Goal: Information Seeking & Learning: Learn about a topic

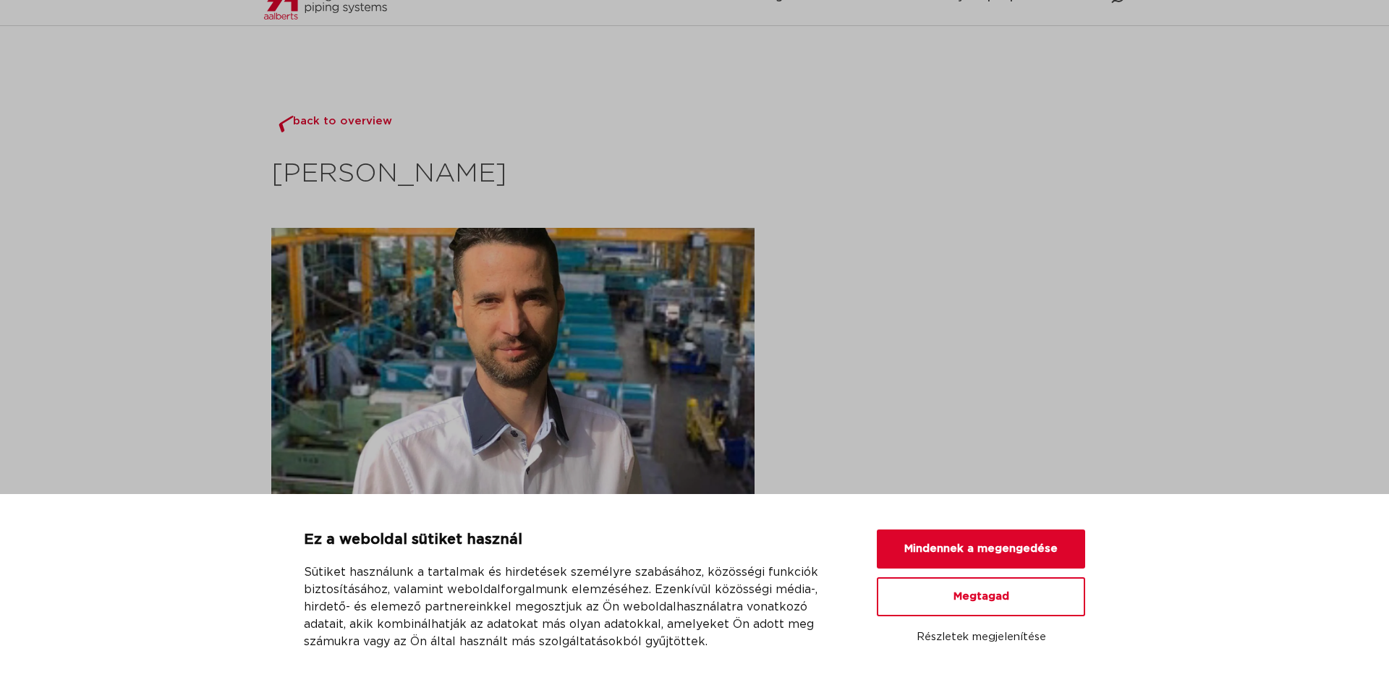
scroll to position [443, 0]
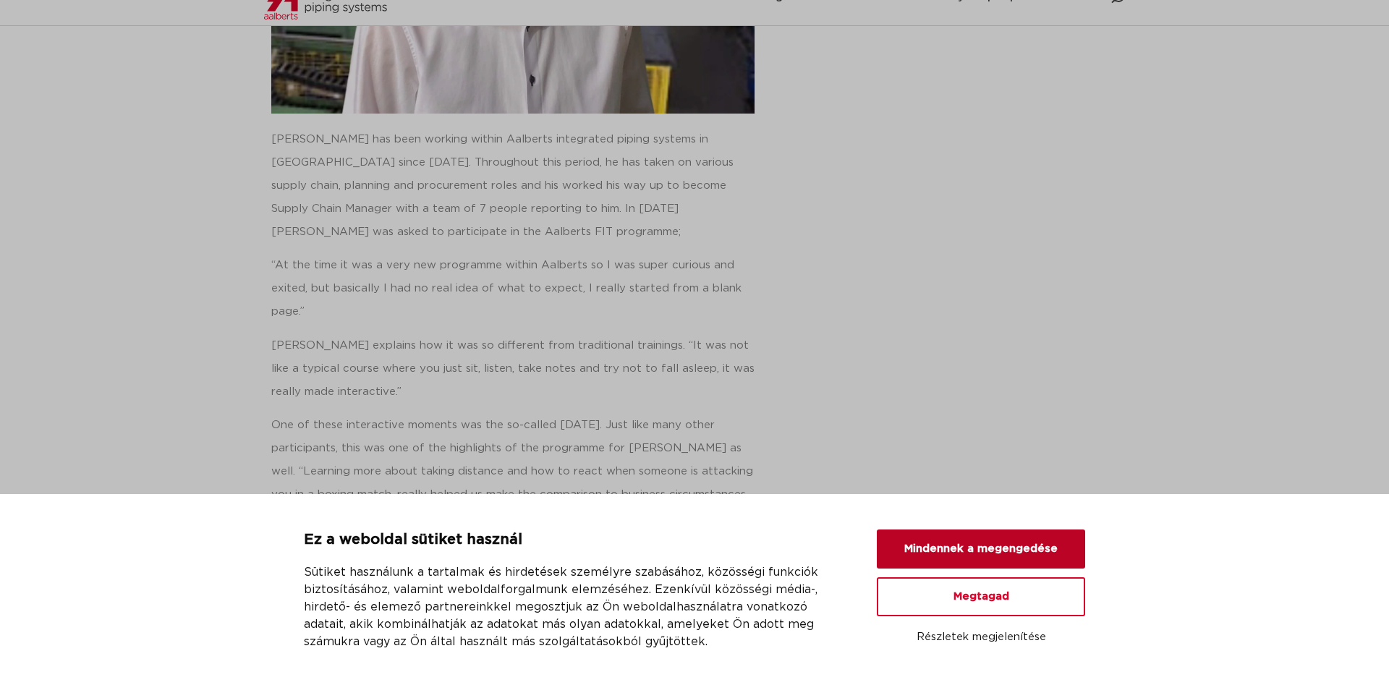
click at [896, 538] on button "Mindennek a megengedése" at bounding box center [981, 549] width 208 height 39
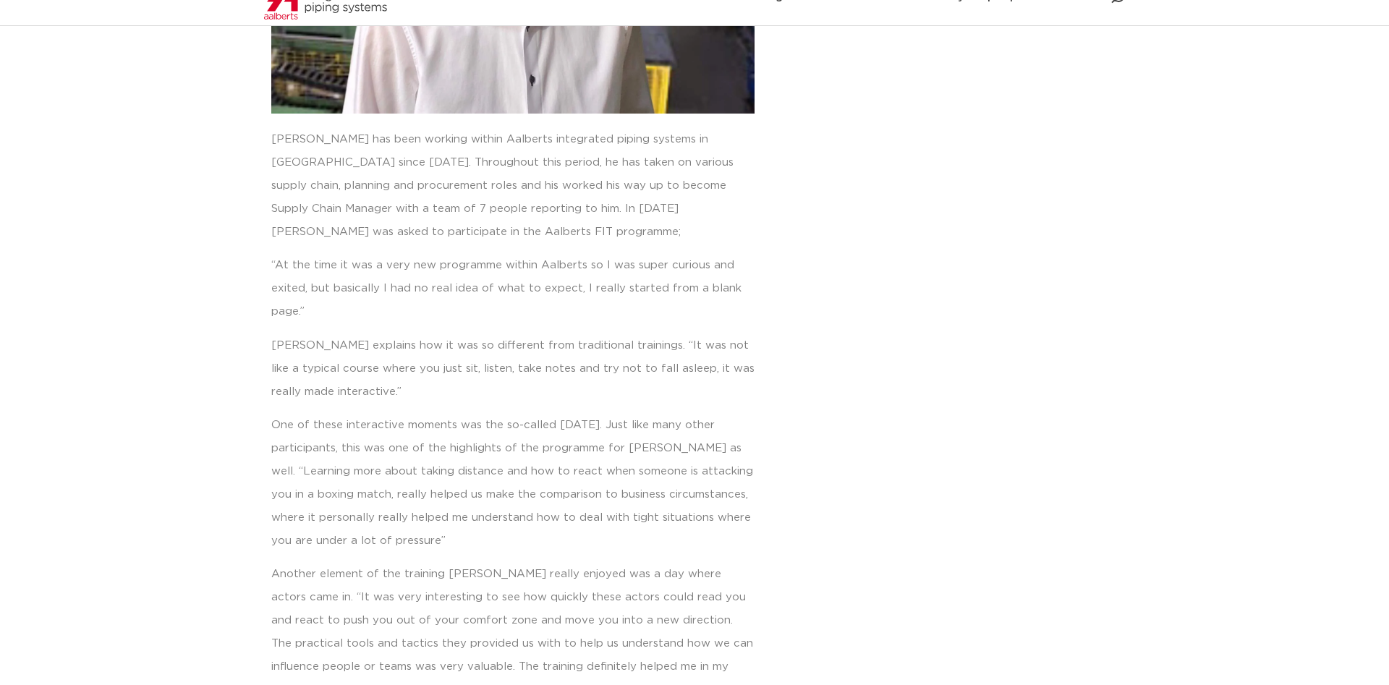
click at [674, 374] on p "[PERSON_NAME] explains how it was so different from traditional trainings. “It …" at bounding box center [512, 368] width 483 height 69
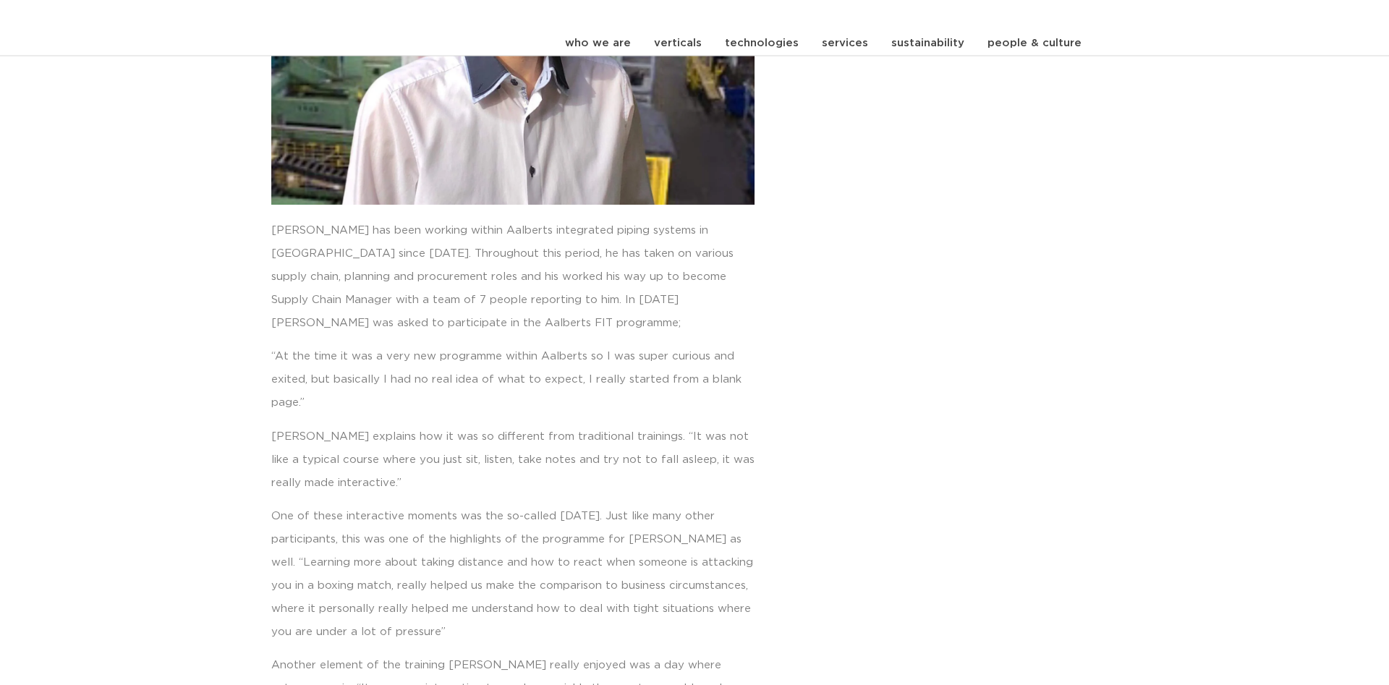
scroll to position [517, 0]
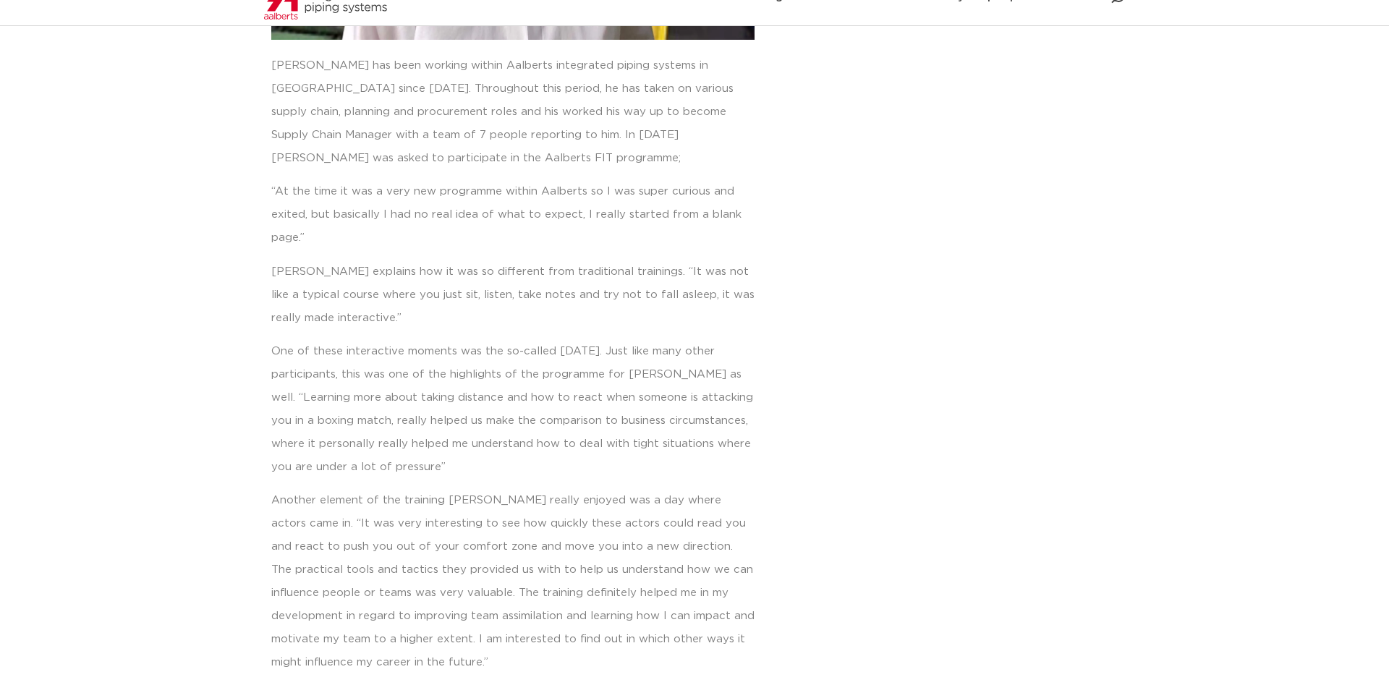
click at [832, 197] on div "back to overview [PERSON_NAME] has been working within Aalberts integrated pipi…" at bounding box center [551, 219] width 574 height 1255
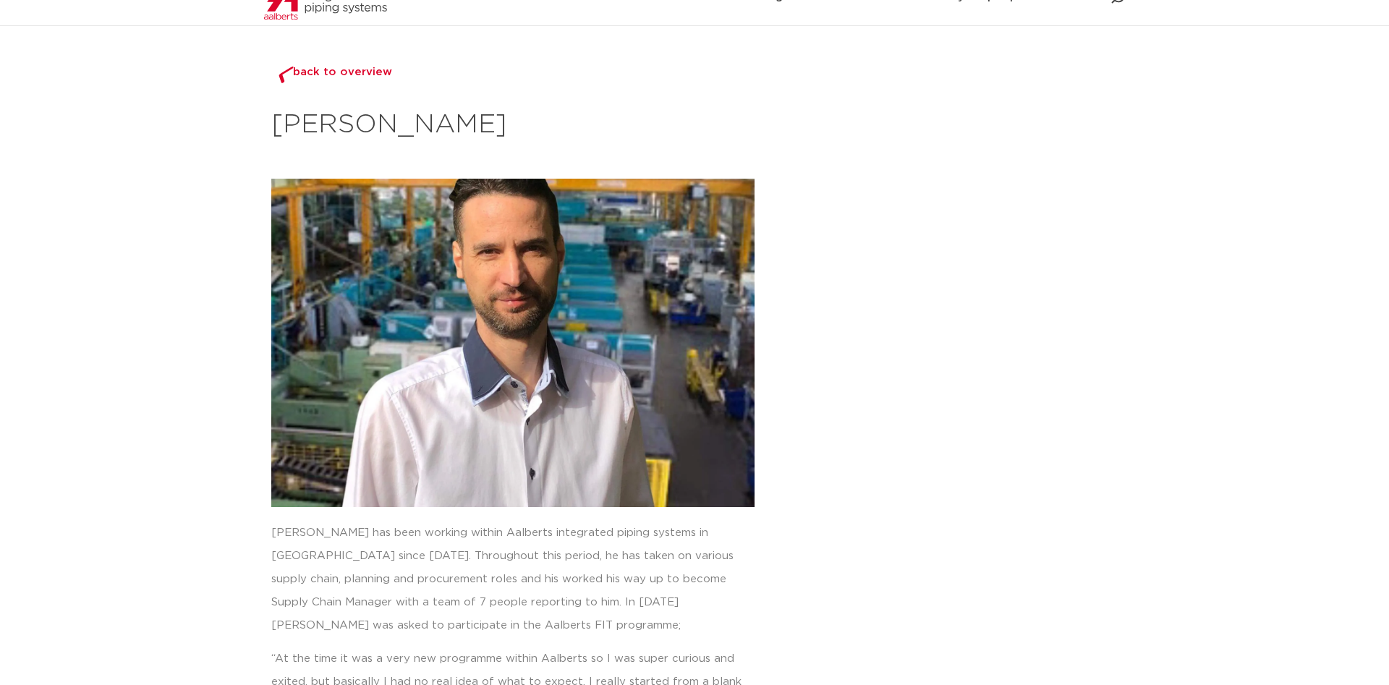
scroll to position [0, 0]
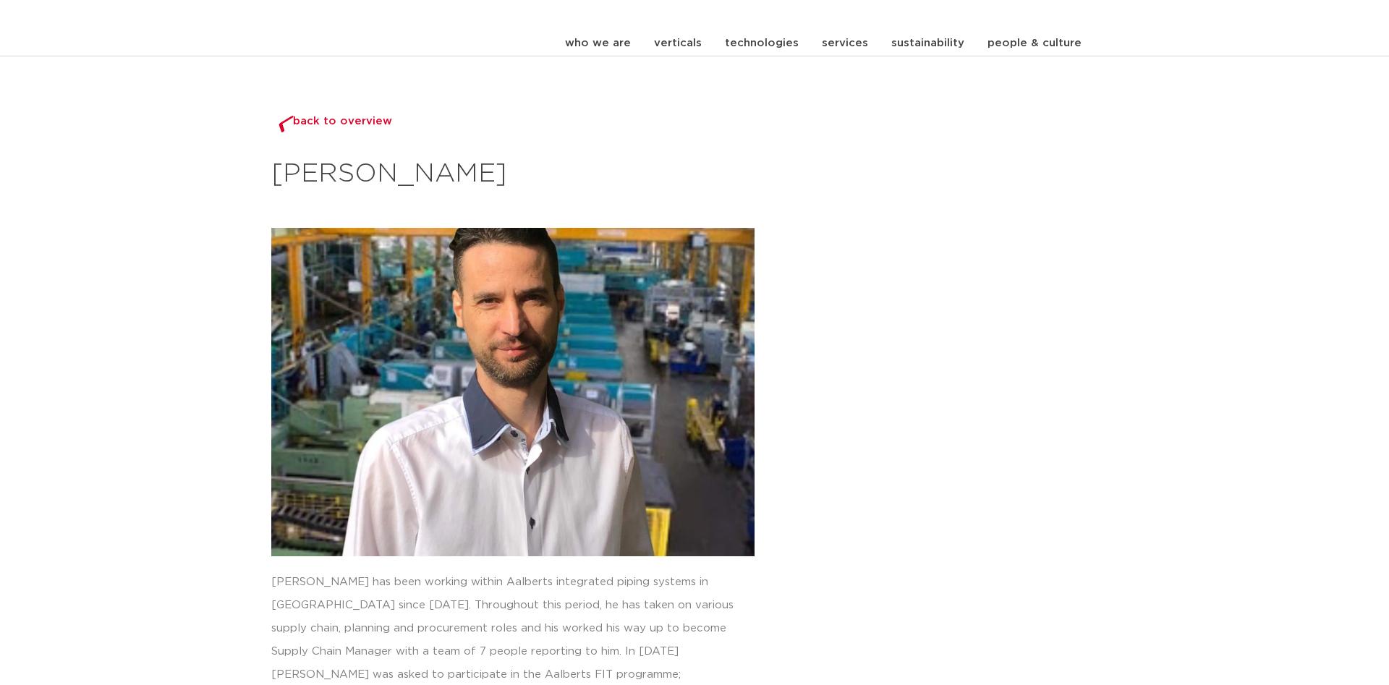
drag, startPoint x: 837, startPoint y: 483, endPoint x: 822, endPoint y: 205, distance: 278.2
drag, startPoint x: 357, startPoint y: 130, endPoint x: 362, endPoint y: 114, distance: 15.8
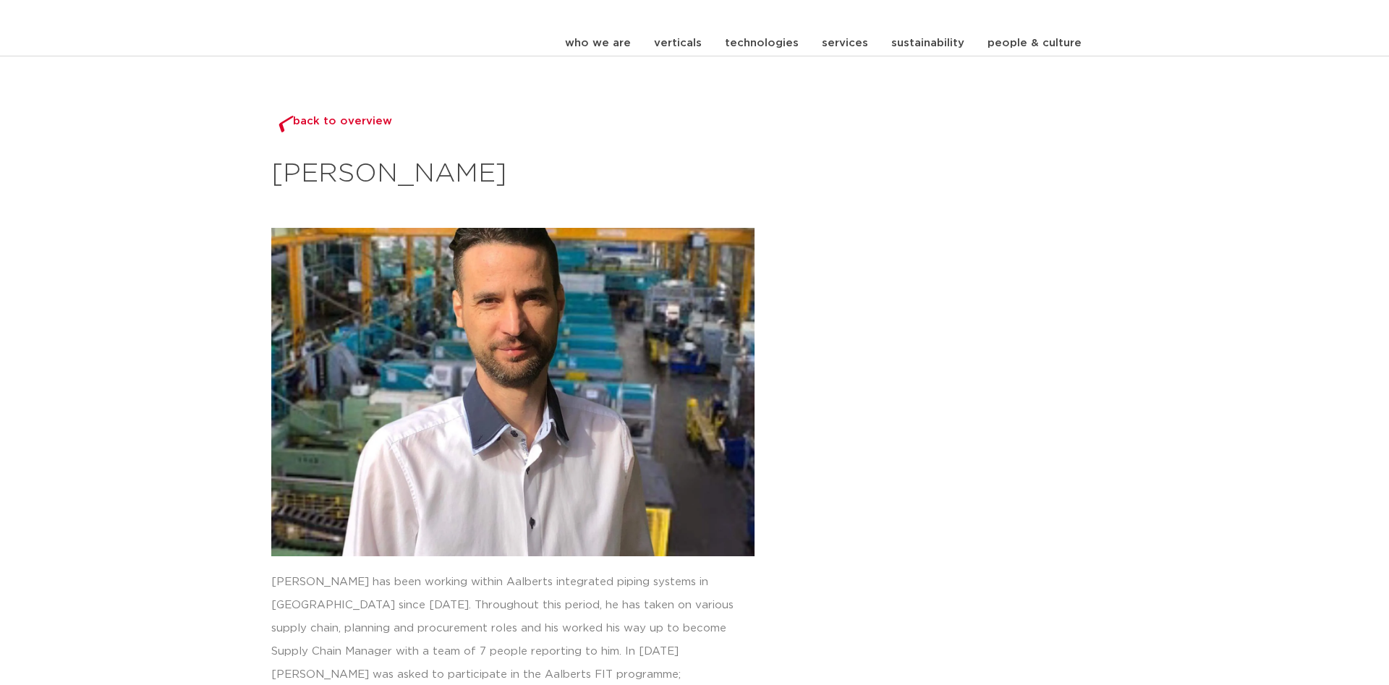
click at [357, 127] on span "back to overview" at bounding box center [342, 124] width 99 height 17
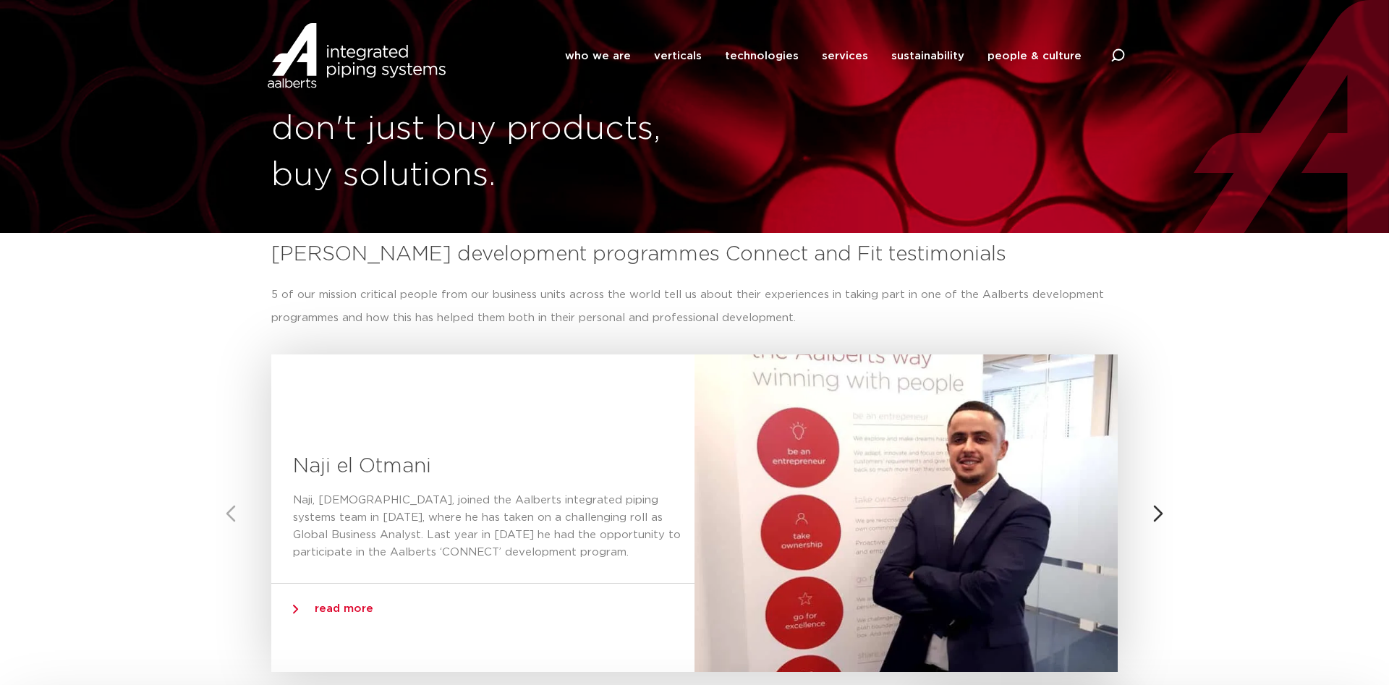
click at [1261, 349] on section "[PERSON_NAME] development programmes Connect and Fit testimonials 5 of our miss…" at bounding box center [694, 456] width 1389 height 446
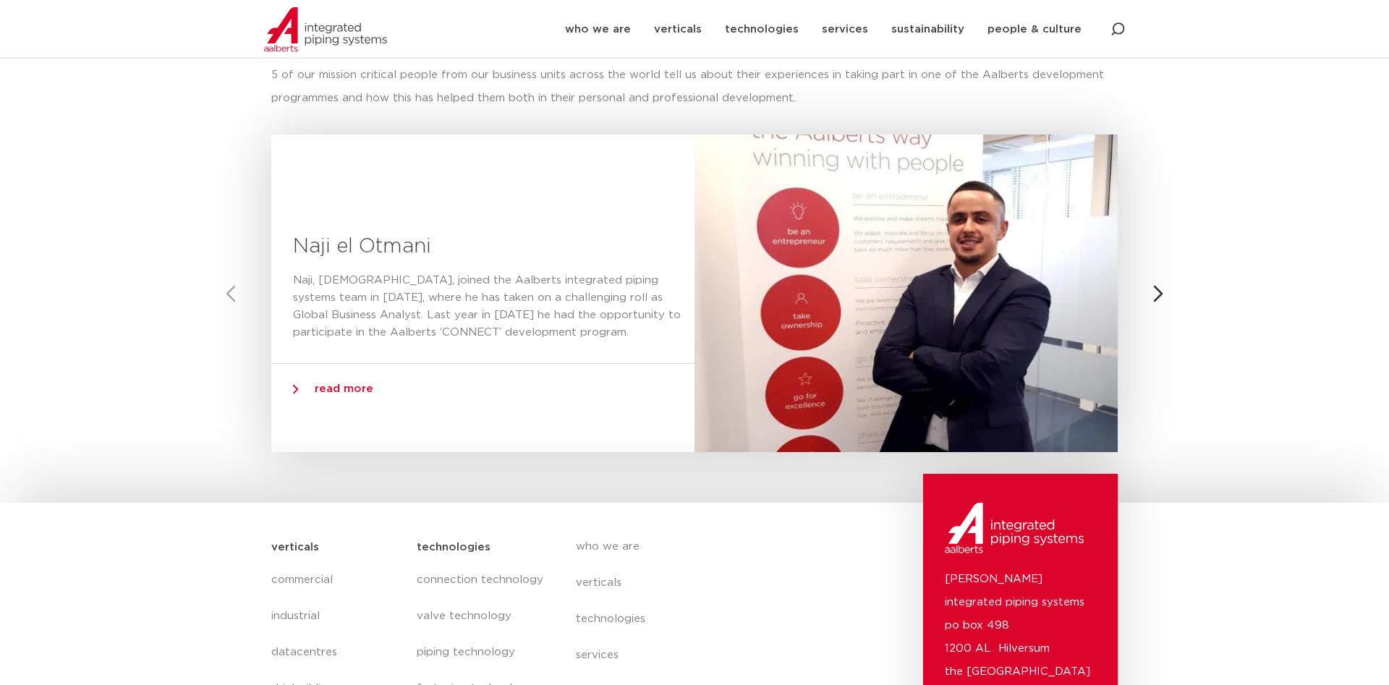
scroll to position [221, 0]
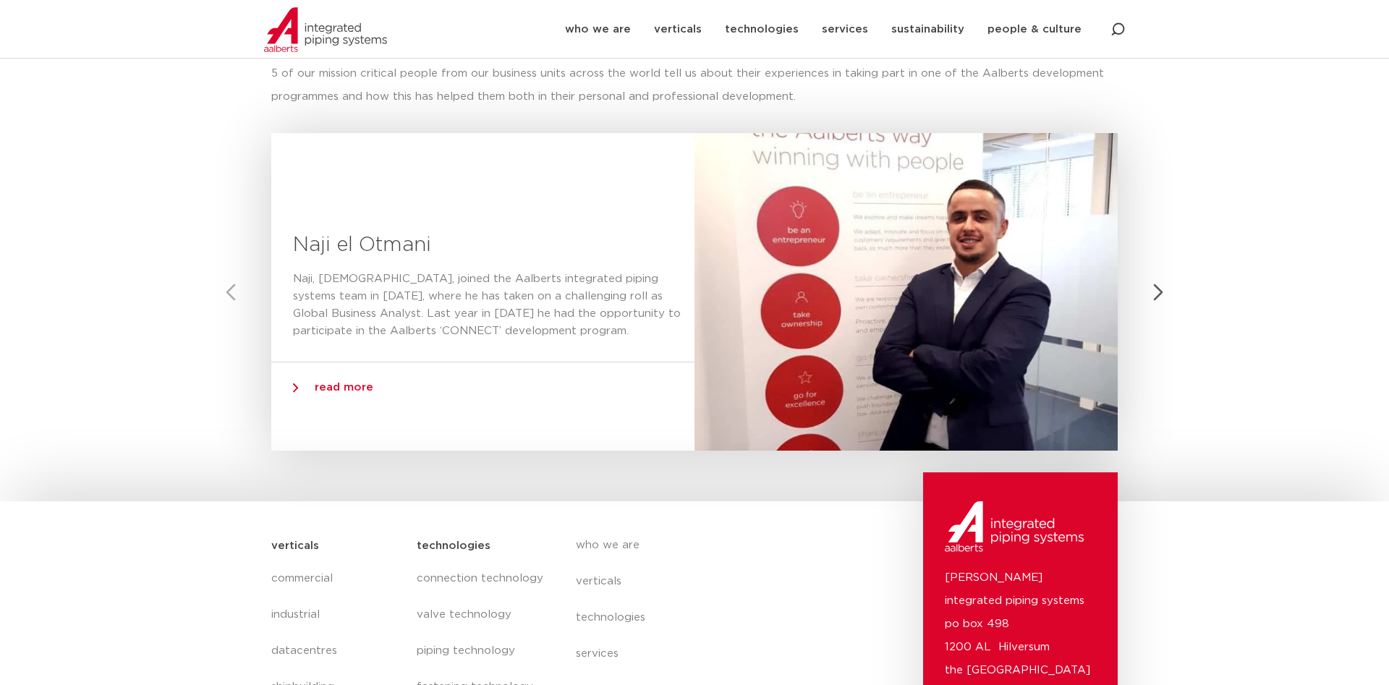
click at [1157, 288] on button "Next slide" at bounding box center [1158, 292] width 35 height 35
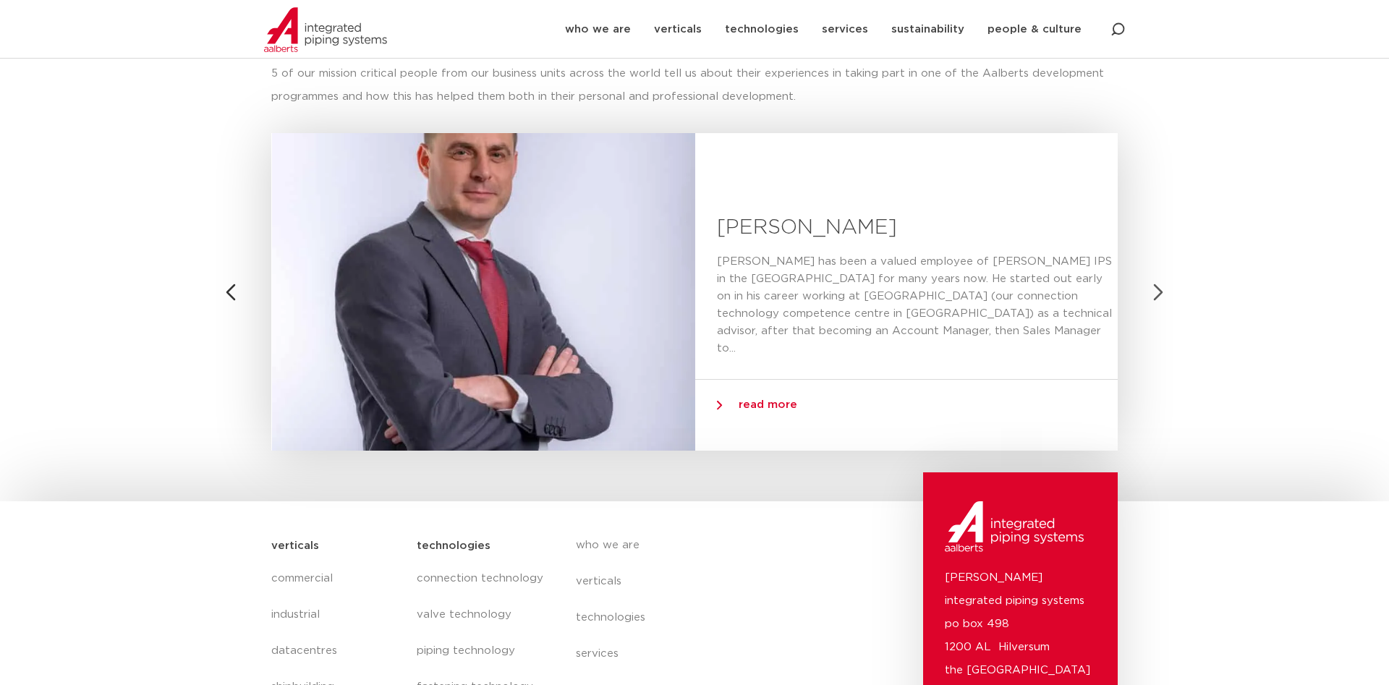
click at [1157, 288] on button "Next slide" at bounding box center [1158, 292] width 35 height 35
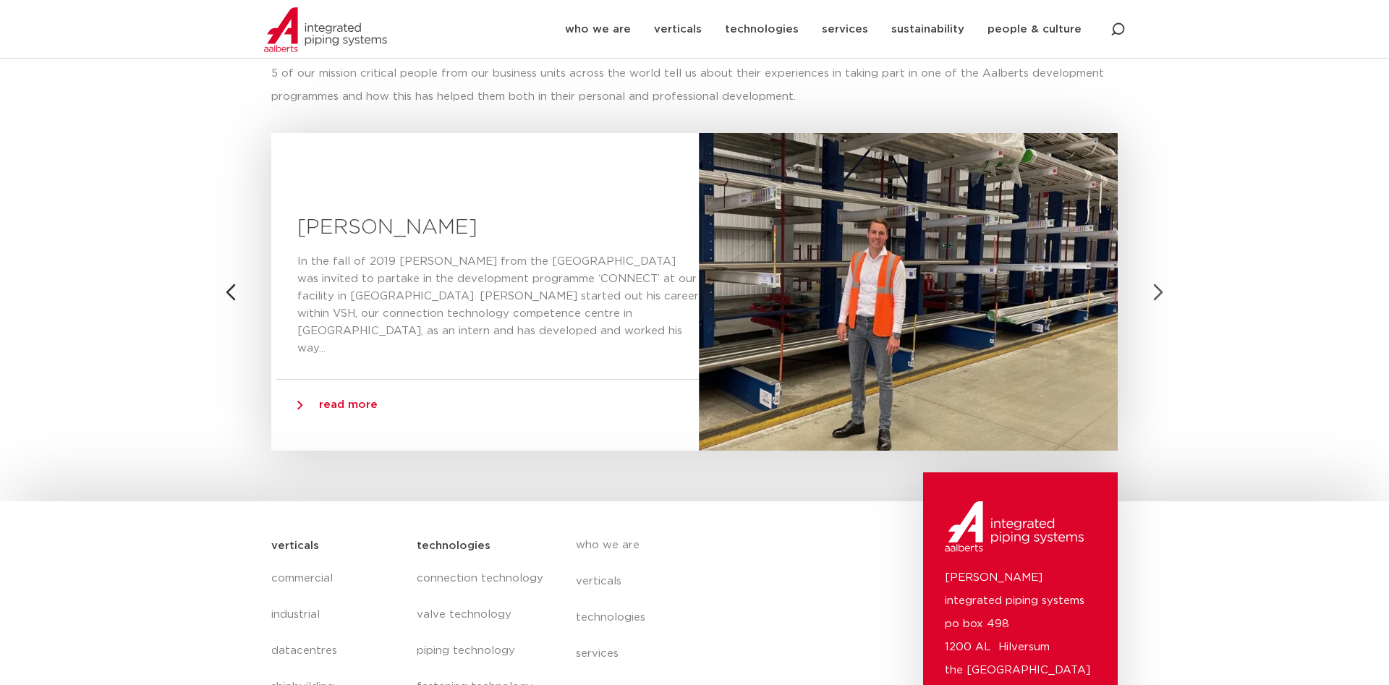
click at [1157, 288] on button "Next slide" at bounding box center [1158, 292] width 35 height 35
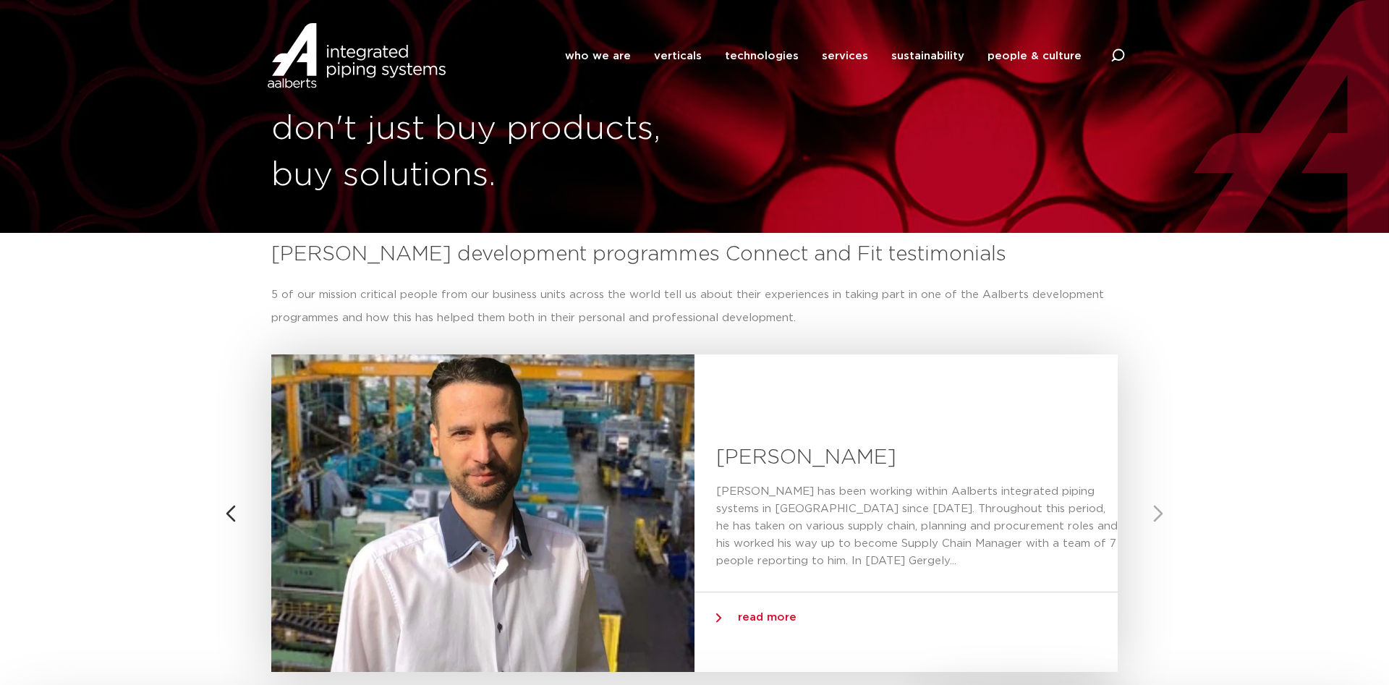
scroll to position [0, 0]
click at [365, 72] on img at bounding box center [356, 55] width 185 height 65
